Goal: Find specific page/section

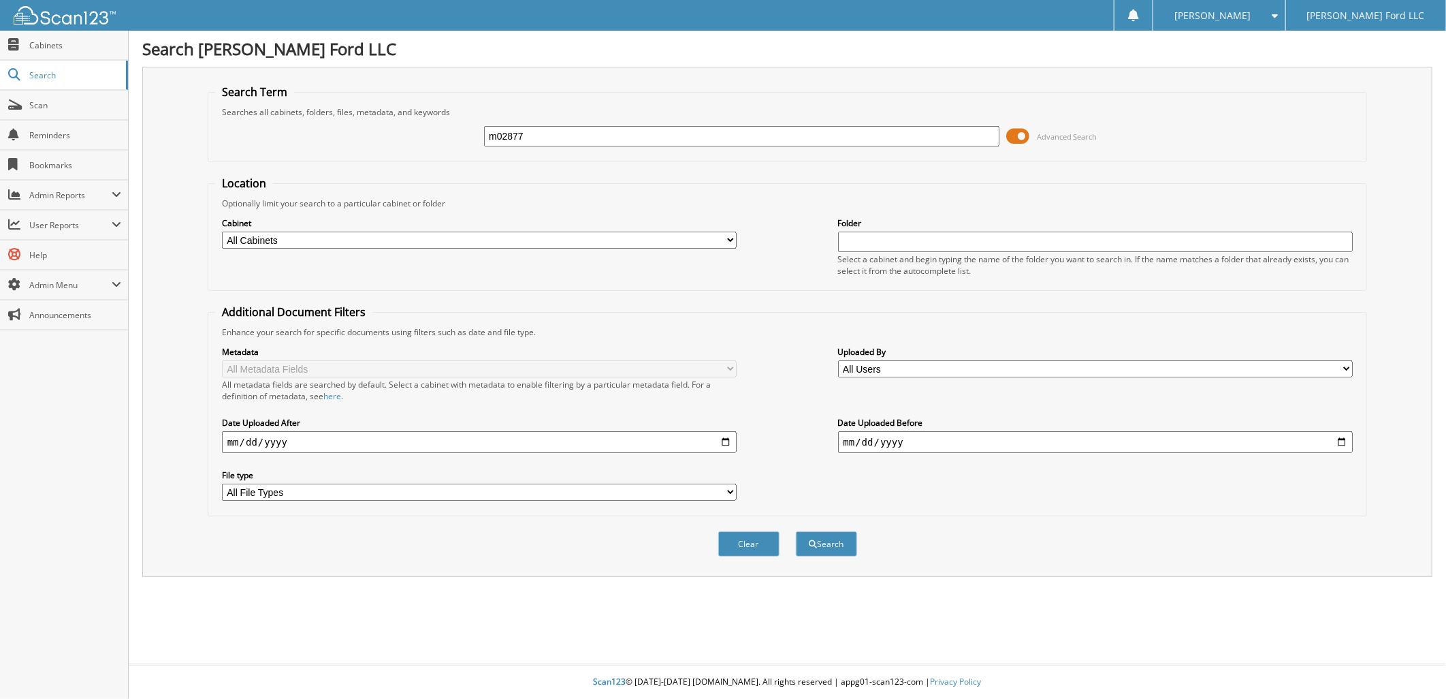
type input "m02877"
click at [796, 531] on button "Search" at bounding box center [826, 543] width 61 height 25
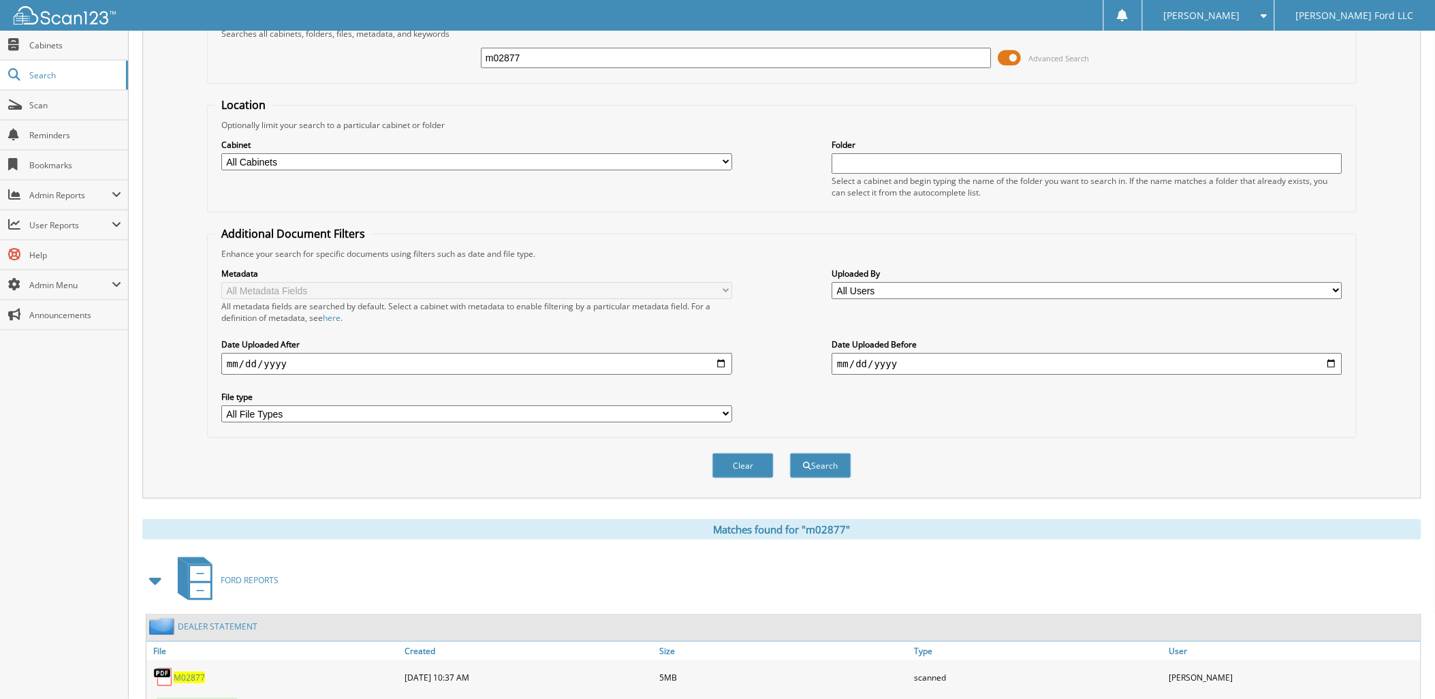
scroll to position [125, 0]
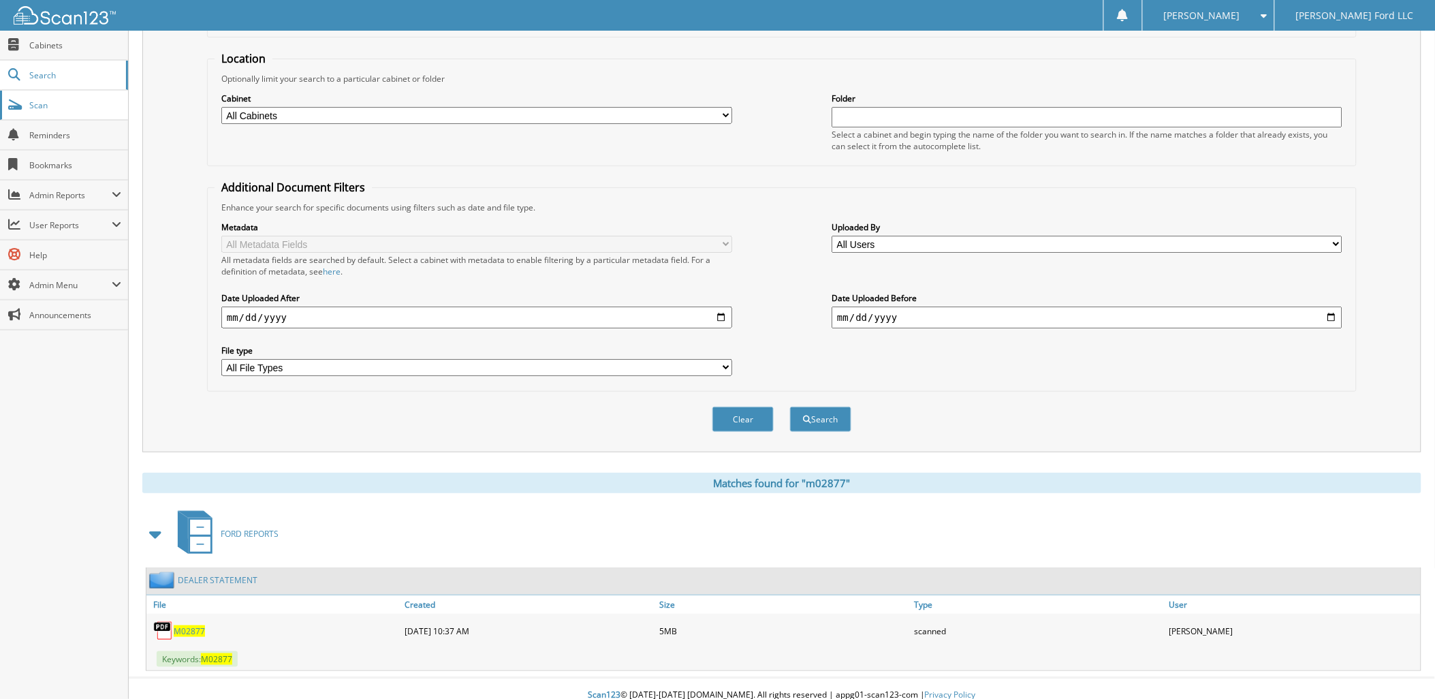
click at [46, 106] on span "Scan" at bounding box center [75, 105] width 92 height 12
